Goal: Transaction & Acquisition: Register for event/course

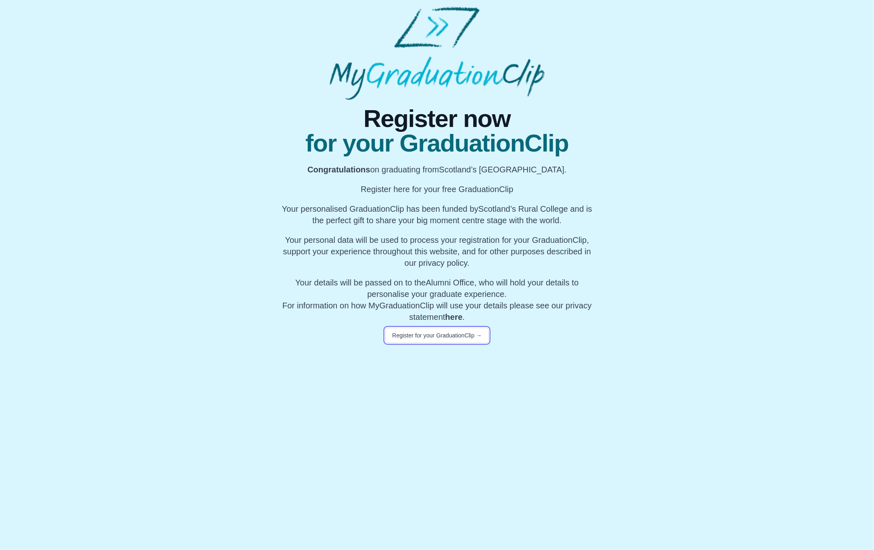
click at [447, 333] on button "Register for your GraduationClip →" at bounding box center [437, 336] width 104 height 16
click at [468, 329] on button "Register for your GraduationClip →" at bounding box center [437, 336] width 104 height 16
